Goal: Check status: Check status

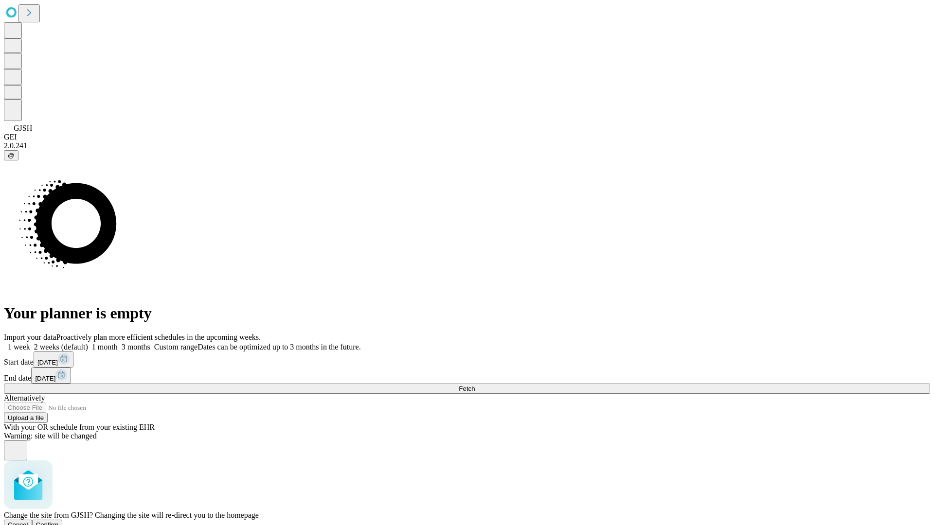
click at [59, 521] on span "Confirm" at bounding box center [47, 524] width 23 height 7
click at [88, 343] on label "2 weeks (default)" at bounding box center [59, 347] width 58 height 8
click at [475, 385] on span "Fetch" at bounding box center [467, 388] width 16 height 7
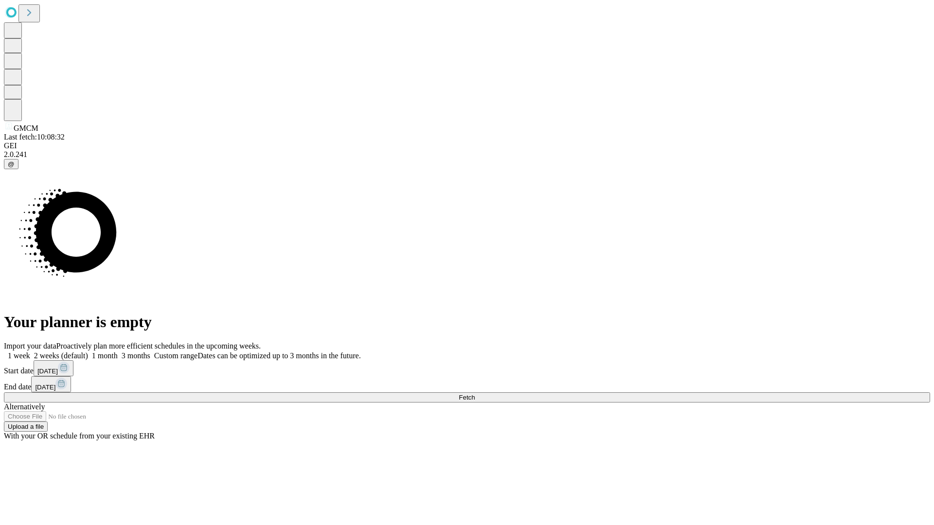
click at [88, 352] on label "2 weeks (default)" at bounding box center [59, 356] width 58 height 8
click at [475, 394] on span "Fetch" at bounding box center [467, 397] width 16 height 7
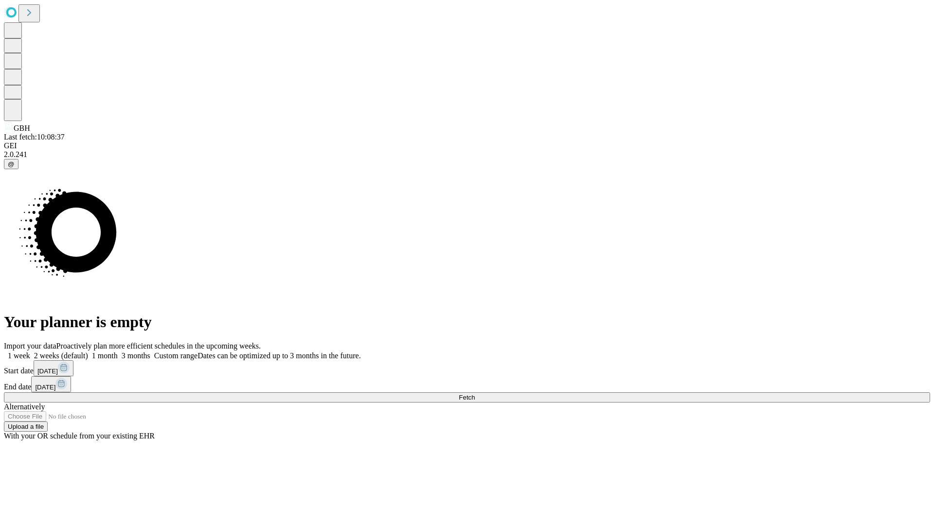
click at [88, 352] on label "2 weeks (default)" at bounding box center [59, 356] width 58 height 8
click at [475, 394] on span "Fetch" at bounding box center [467, 397] width 16 height 7
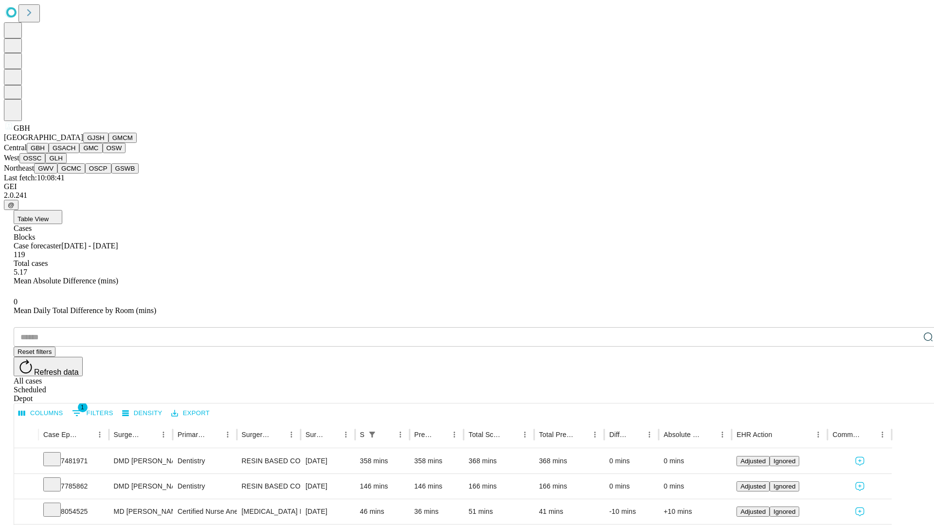
click at [75, 153] on button "GSACH" at bounding box center [64, 148] width 31 height 10
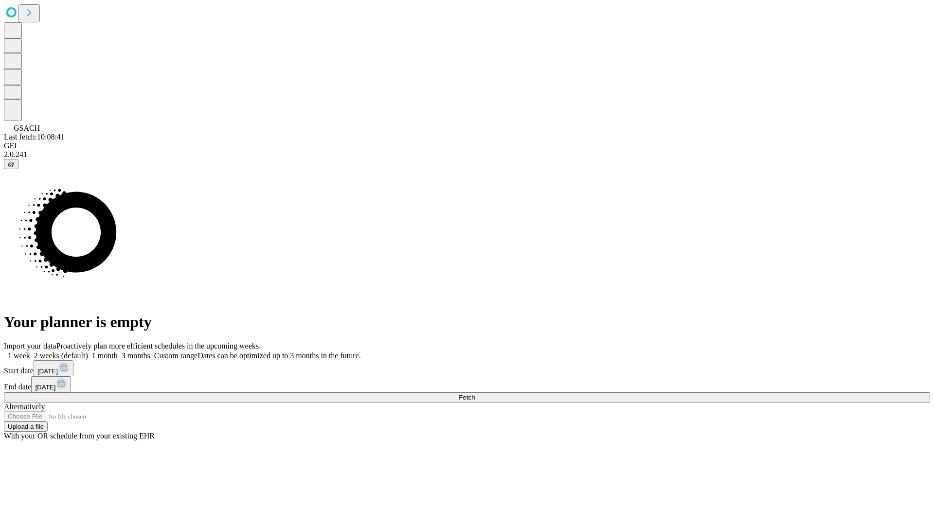
click at [88, 352] on label "2 weeks (default)" at bounding box center [59, 356] width 58 height 8
click at [475, 394] on span "Fetch" at bounding box center [467, 397] width 16 height 7
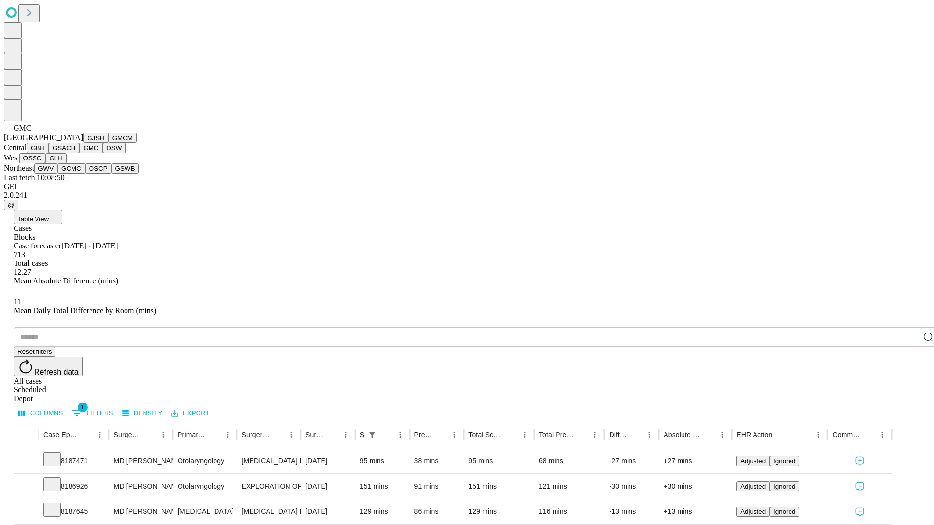
click at [103, 153] on button "OSW" at bounding box center [114, 148] width 23 height 10
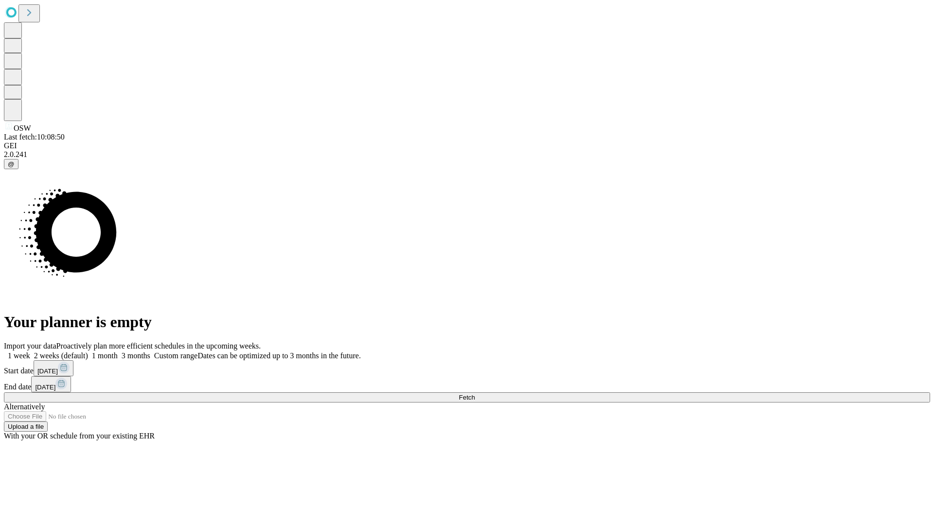
click at [475, 394] on span "Fetch" at bounding box center [467, 397] width 16 height 7
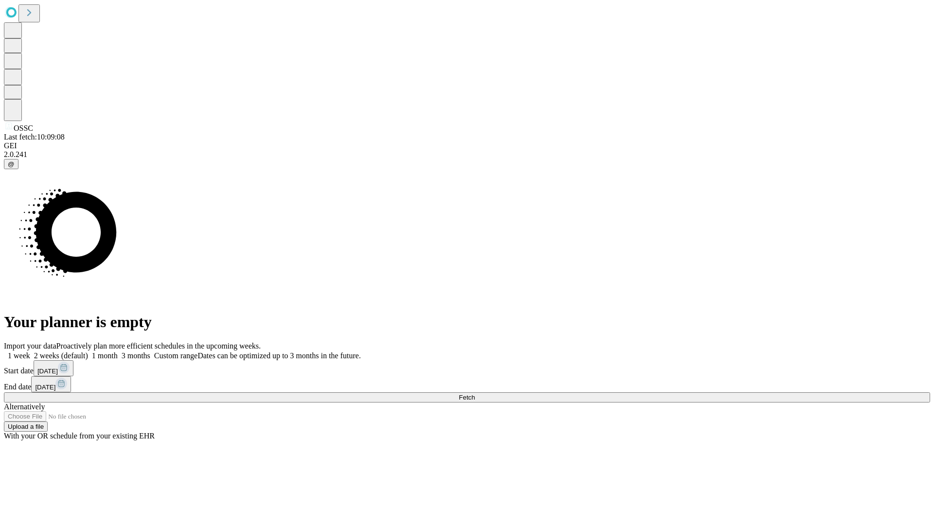
click at [88, 352] on label "2 weeks (default)" at bounding box center [59, 356] width 58 height 8
click at [475, 394] on span "Fetch" at bounding box center [467, 397] width 16 height 7
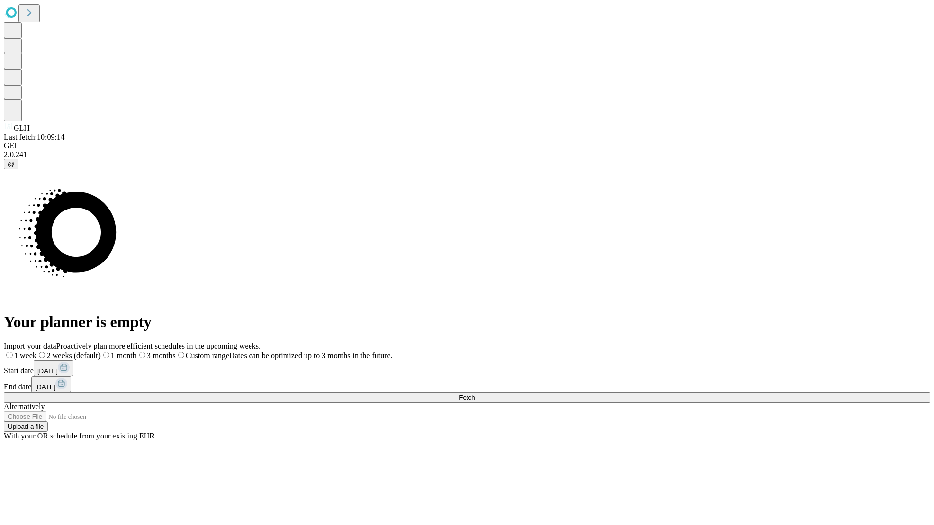
click at [101, 352] on label "2 weeks (default)" at bounding box center [68, 356] width 64 height 8
click at [475, 394] on span "Fetch" at bounding box center [467, 397] width 16 height 7
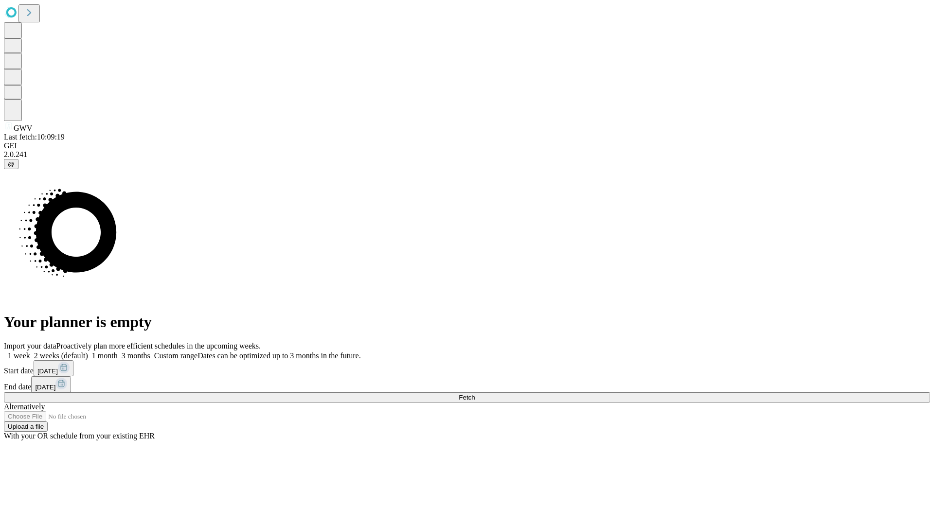
click at [475, 394] on span "Fetch" at bounding box center [467, 397] width 16 height 7
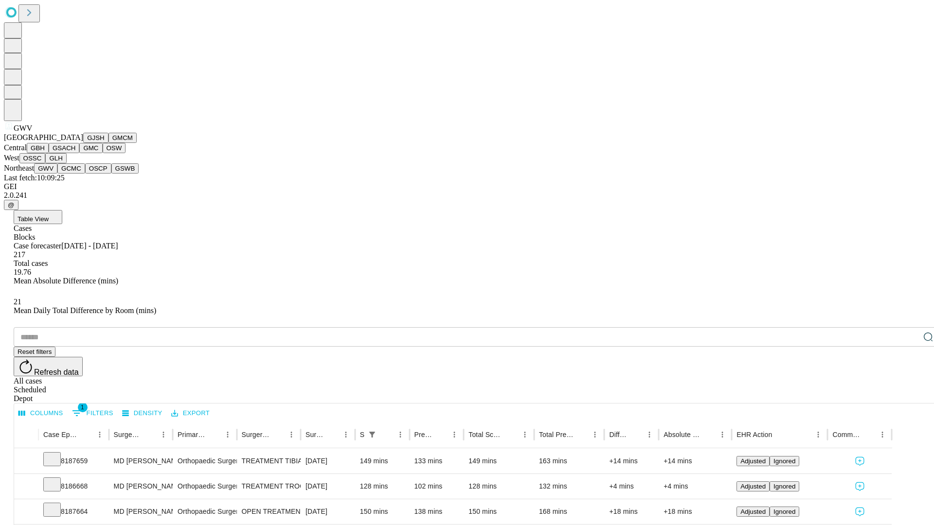
click at [75, 174] on button "GCMC" at bounding box center [71, 168] width 28 height 10
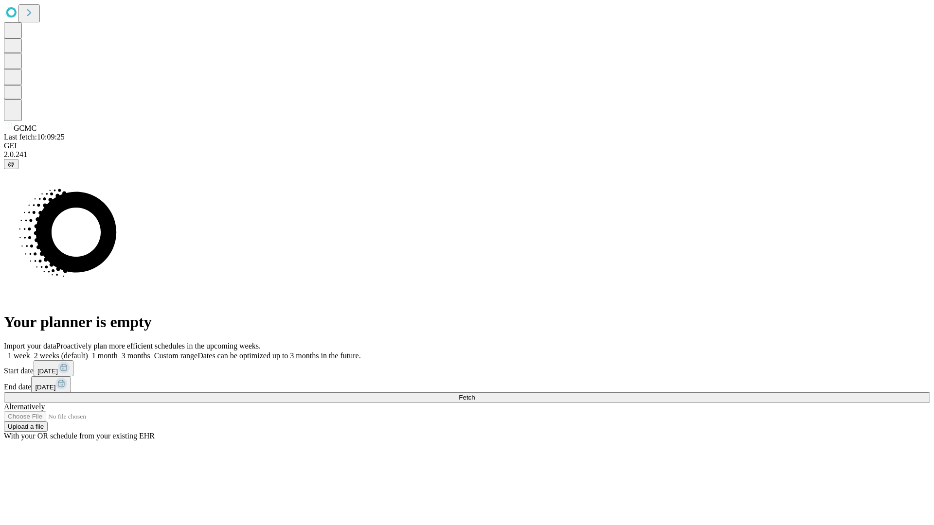
click at [88, 352] on label "2 weeks (default)" at bounding box center [59, 356] width 58 height 8
click at [475, 394] on span "Fetch" at bounding box center [467, 397] width 16 height 7
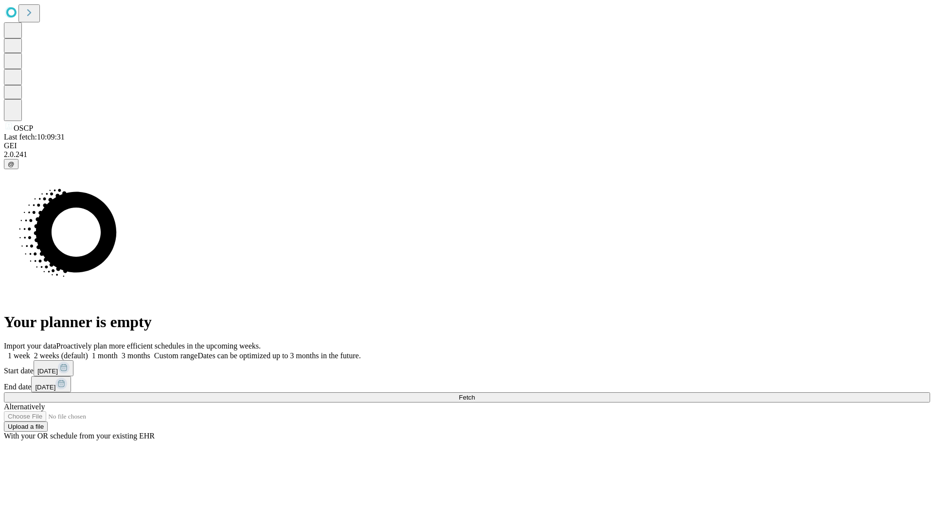
click at [88, 352] on label "2 weeks (default)" at bounding box center [59, 356] width 58 height 8
click at [475, 394] on span "Fetch" at bounding box center [467, 397] width 16 height 7
